Goal: Task Accomplishment & Management: Manage account settings

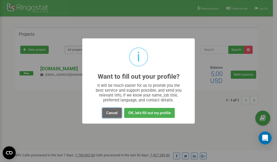
click at [111, 114] on button "Cancel" at bounding box center [112, 113] width 20 height 10
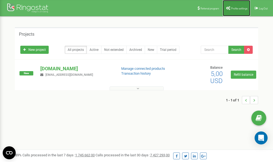
click at [236, 10] on link "Profile settings" at bounding box center [237, 8] width 28 height 16
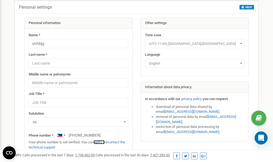
click at [102, 142] on link "verify it" at bounding box center [99, 142] width 11 height 4
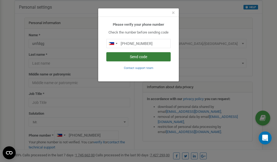
click at [144, 58] on button "Send code" at bounding box center [138, 56] width 64 height 9
